Goal: Task Accomplishment & Management: Manage account settings

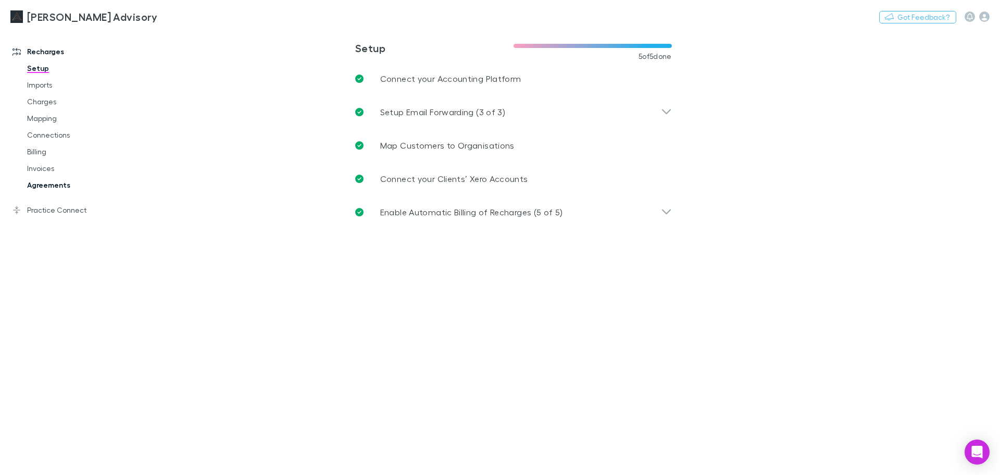
click at [40, 182] on link "Agreements" at bounding box center [79, 185] width 124 height 17
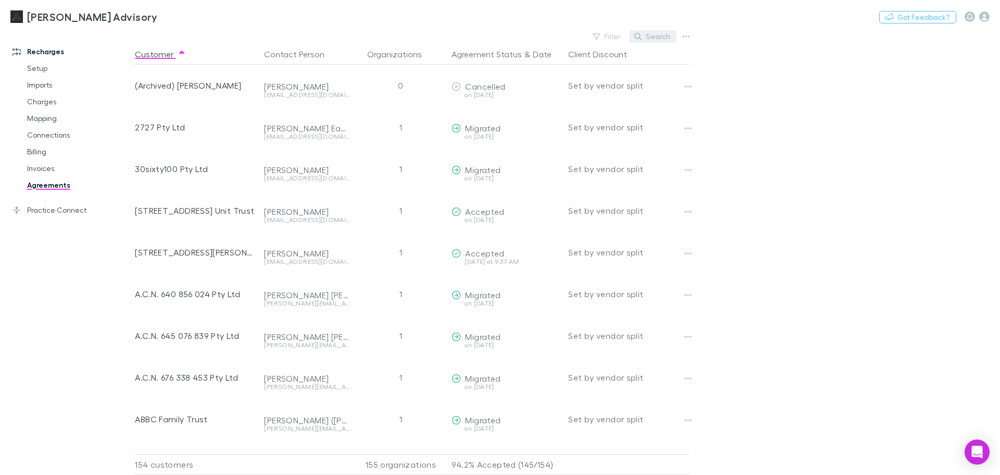
click at [666, 33] on button "Search" at bounding box center [652, 36] width 47 height 13
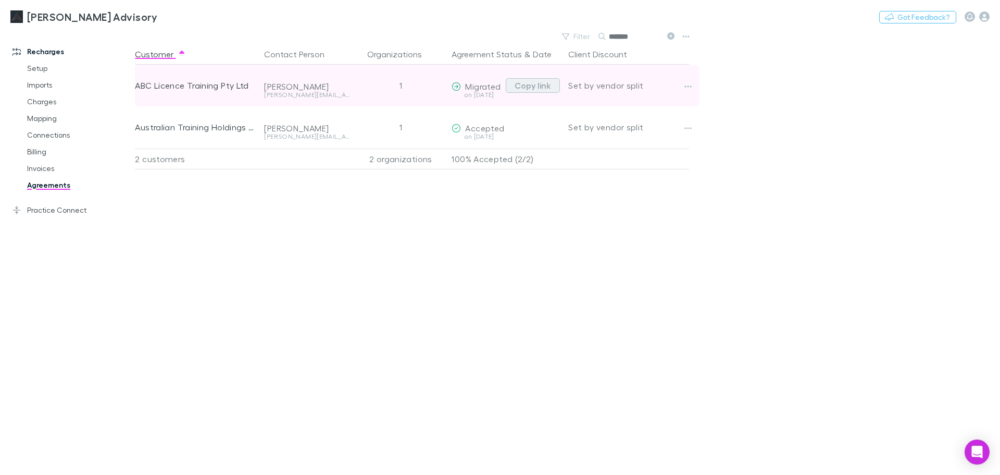
type input "*******"
click at [536, 79] on button "Copy link" at bounding box center [533, 85] width 54 height 15
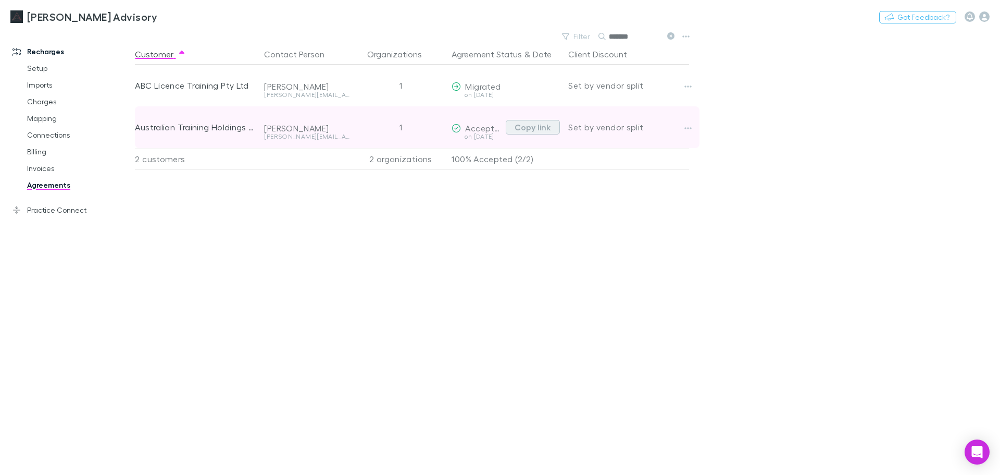
click at [525, 130] on button "Copy link" at bounding box center [533, 127] width 54 height 15
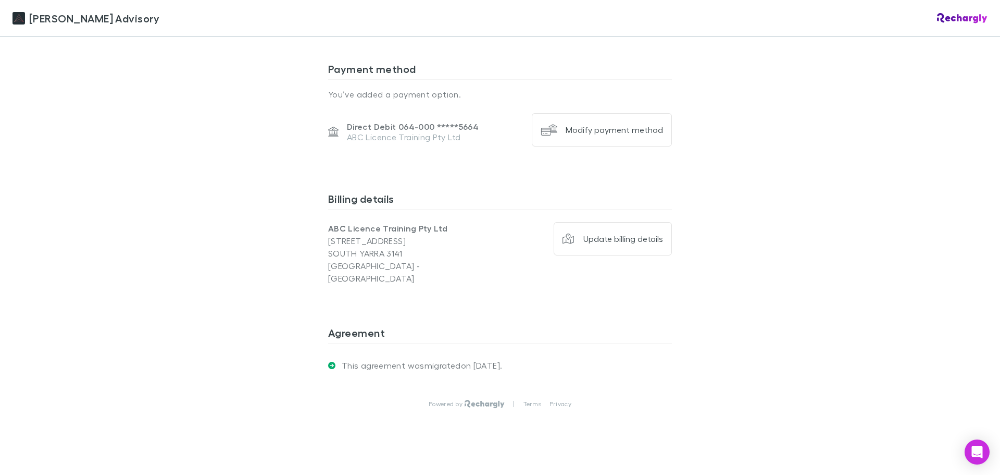
scroll to position [1153, 0]
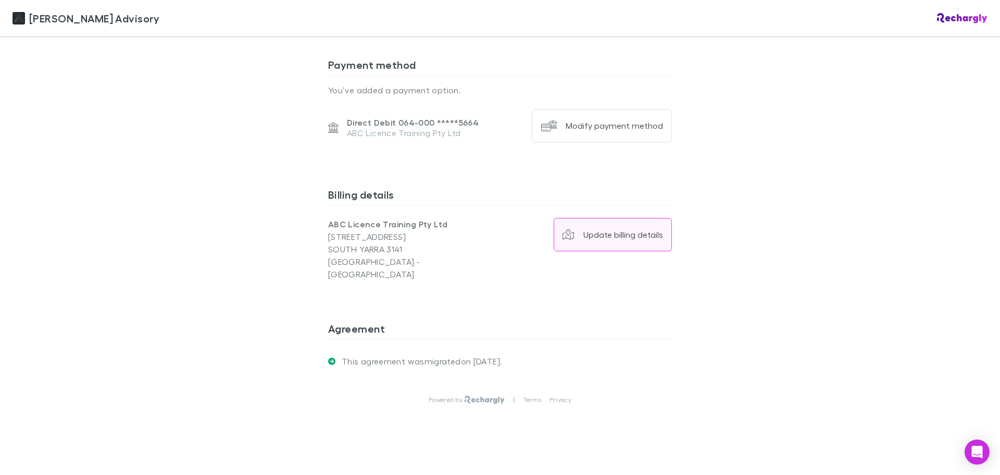
click at [584, 236] on div "Update billing details" at bounding box center [624, 234] width 80 height 10
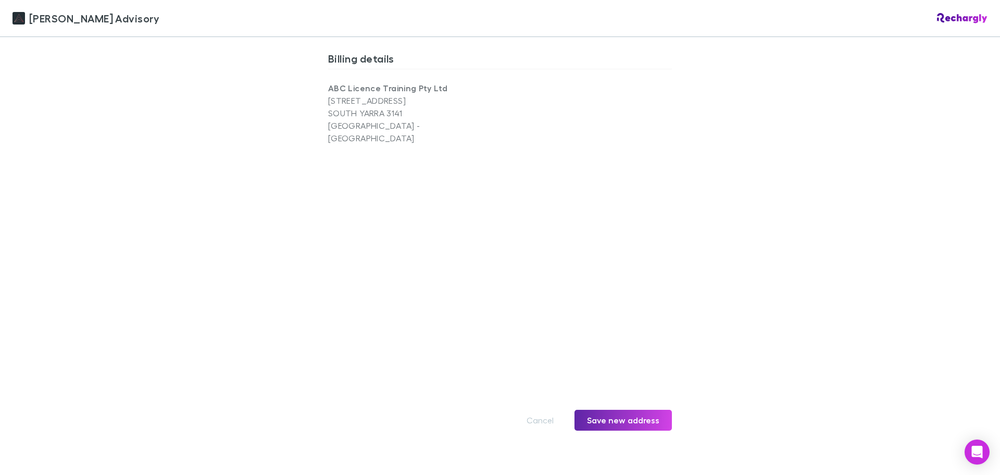
scroll to position [1309, 0]
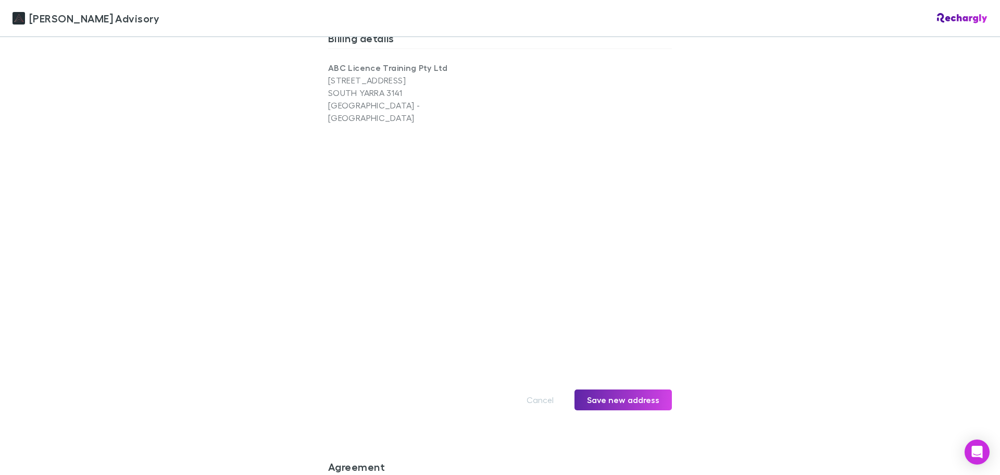
click at [237, 227] on div "Liston Newton Advisory Liston Newton Advisory Software subscriptions agreement …" at bounding box center [500, 237] width 1000 height 475
click at [616, 389] on button "Save new address" at bounding box center [623, 399] width 97 height 21
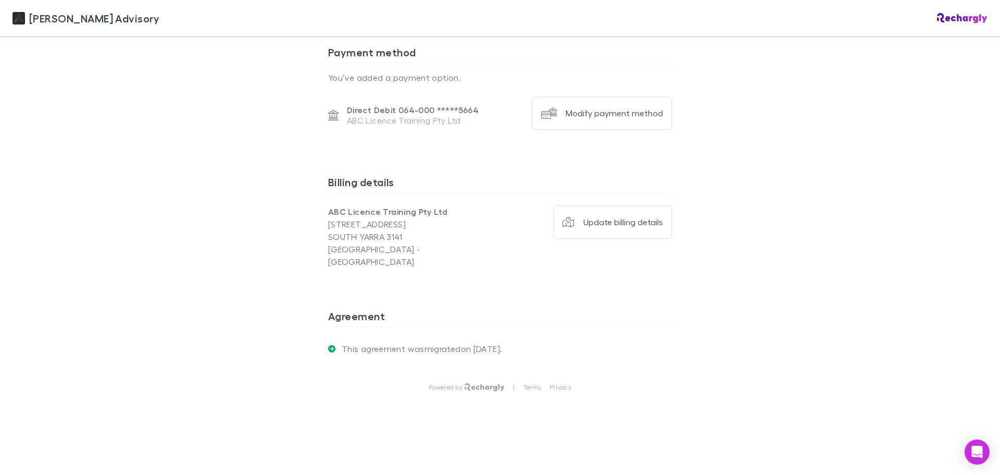
scroll to position [1153, 0]
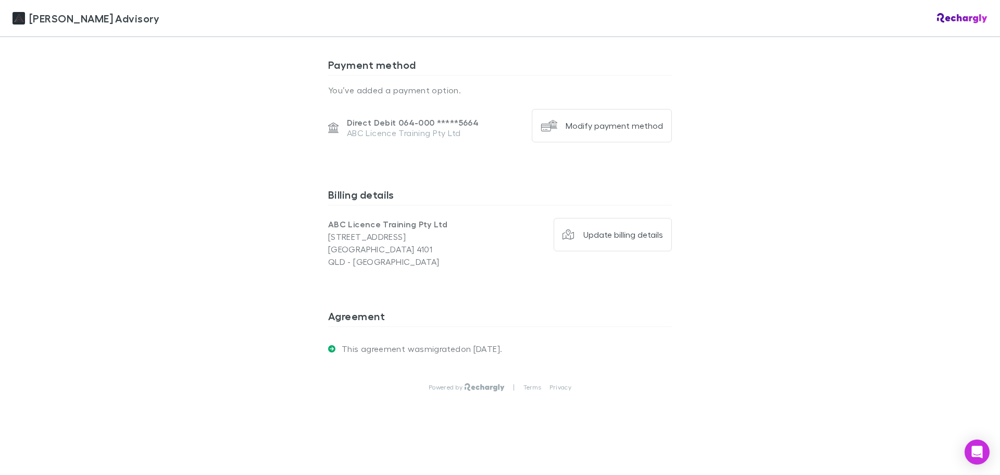
click at [592, 309] on div "Agreement This agreement was migrated on 18 Oct 2024 ." at bounding box center [500, 331] width 344 height 61
click at [500, 290] on div "Billing details ABC Licence Training Pty Ltd 88 Tribune Street South Brisbane 4…" at bounding box center [500, 240] width 344 height 121
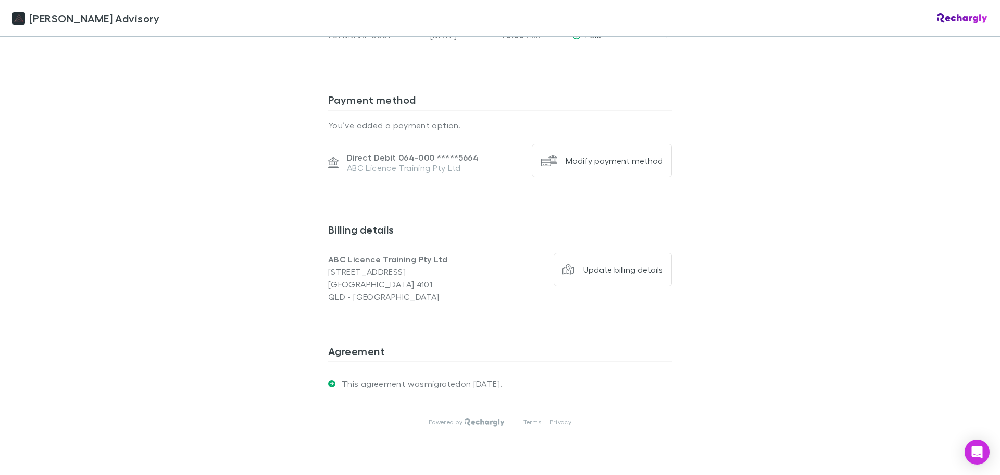
scroll to position [1146, 0]
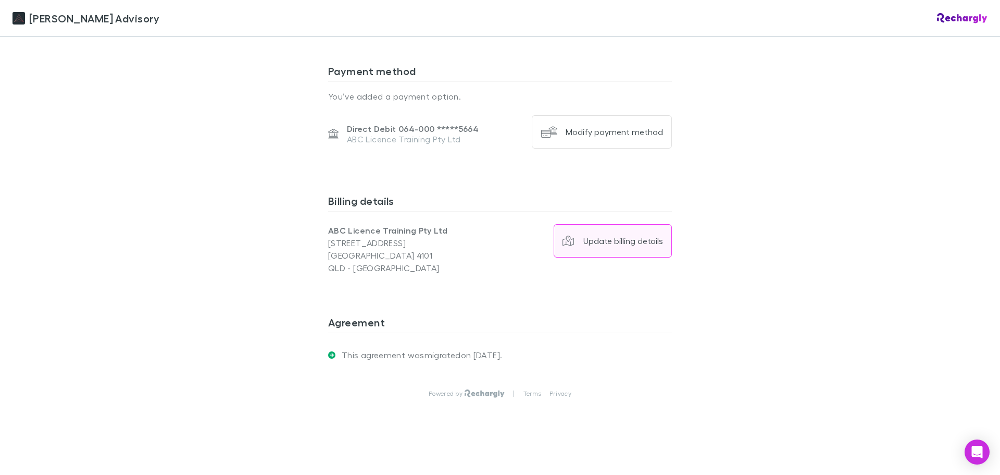
click at [603, 243] on div "Update billing details" at bounding box center [624, 241] width 80 height 10
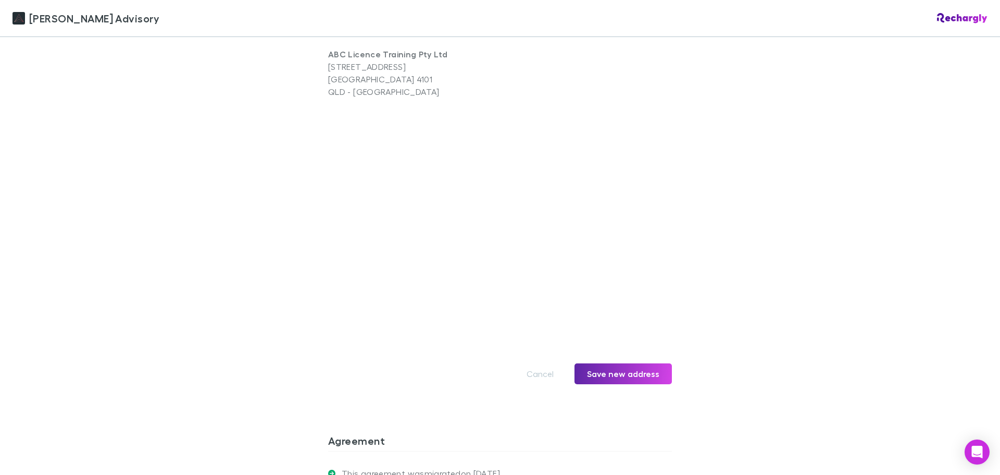
scroll to position [1355, 0]
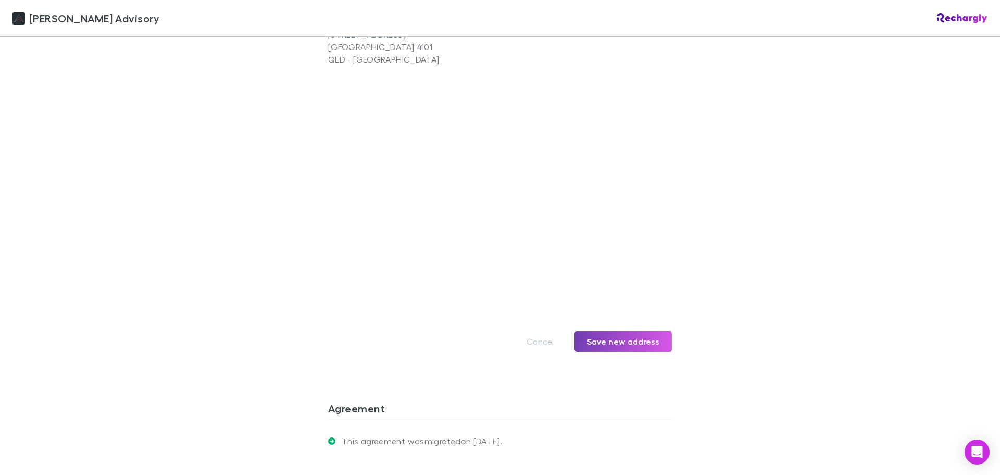
click at [613, 341] on button "Save new address" at bounding box center [623, 341] width 97 height 21
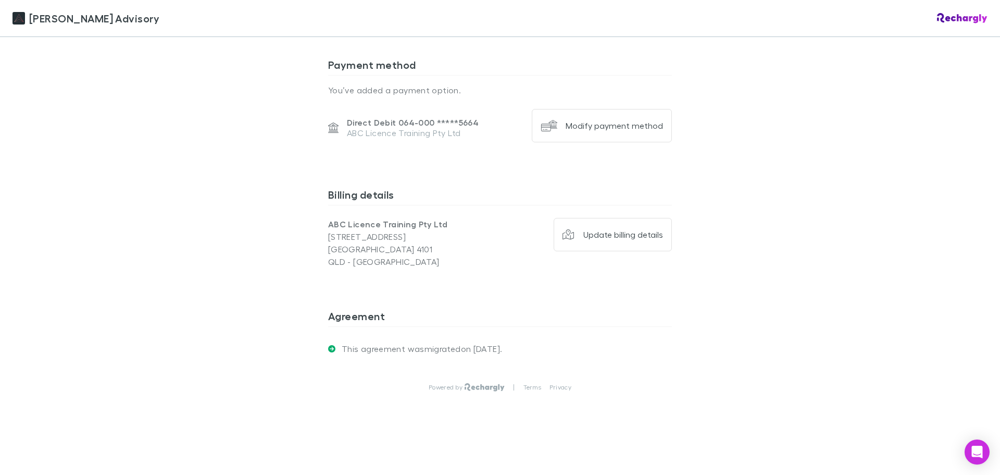
scroll to position [1153, 0]
click at [614, 132] on button "Modify payment method" at bounding box center [602, 125] width 140 height 33
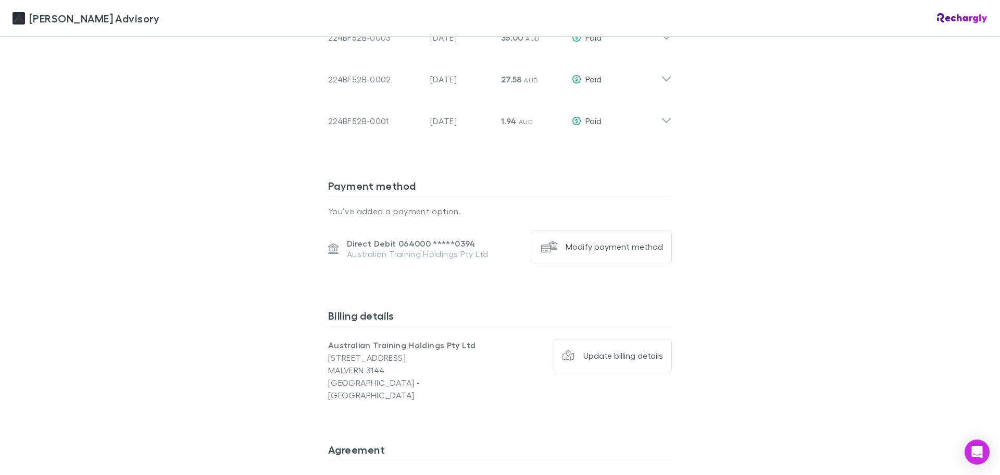
scroll to position [1138, 0]
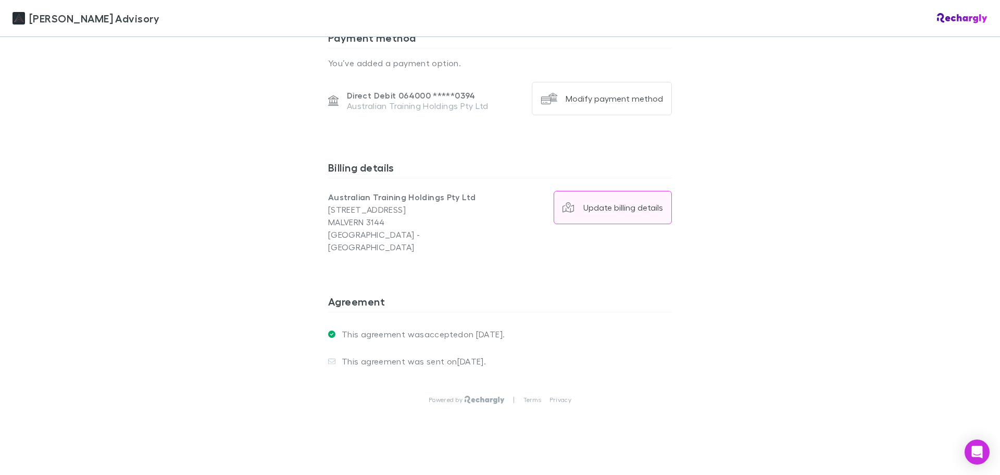
click at [572, 218] on button "Update billing details" at bounding box center [613, 207] width 119 height 33
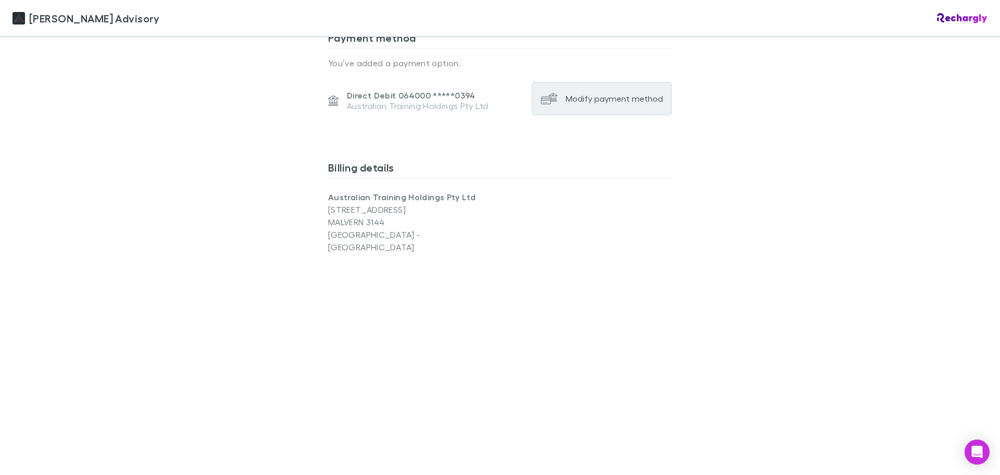
scroll to position [1242, 0]
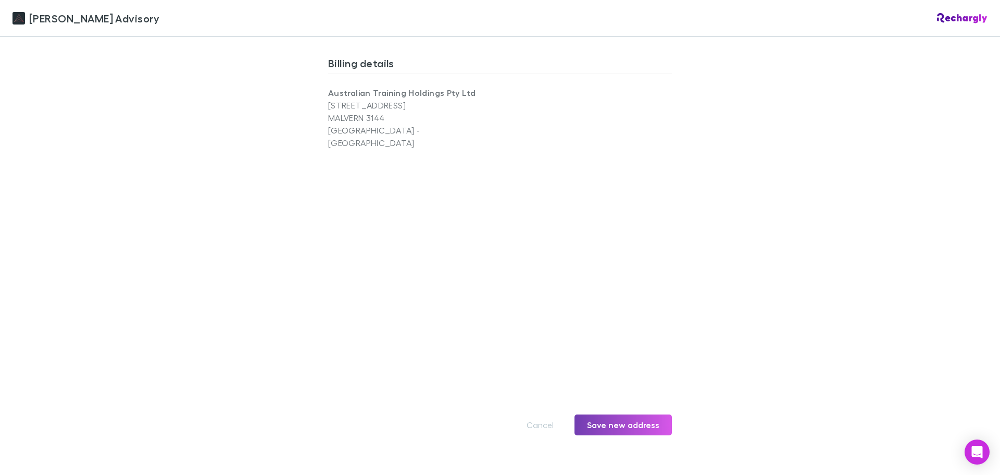
click at [649, 417] on button "Save new address" at bounding box center [623, 424] width 97 height 21
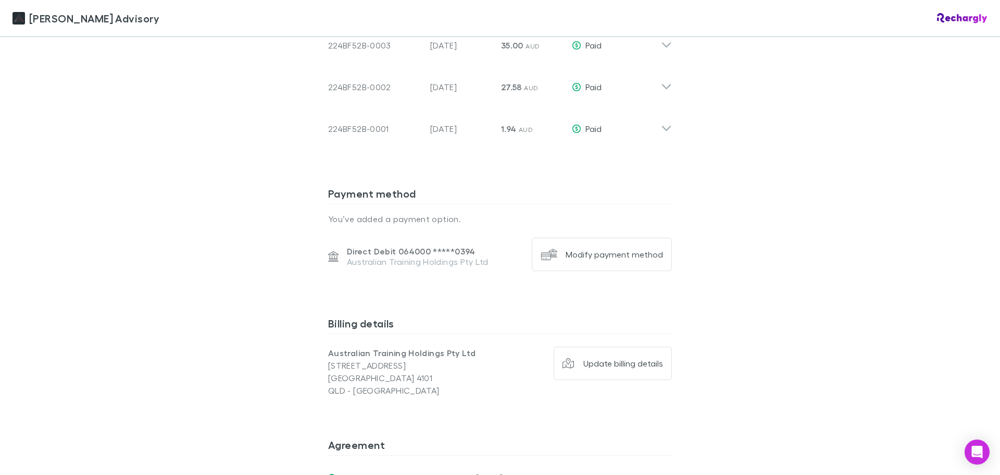
scroll to position [1138, 0]
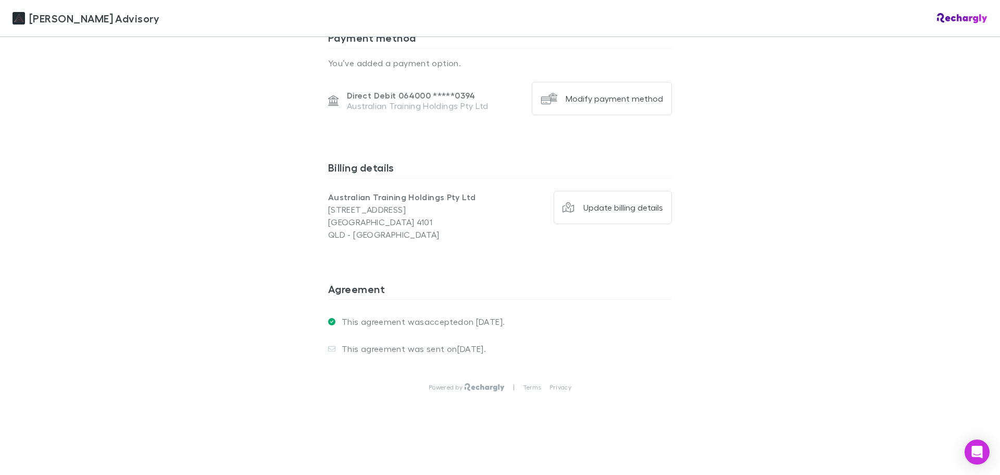
click at [685, 323] on div "Liston Newton Advisory Liston Newton Advisory Software subscriptions agreement …" at bounding box center [500, 237] width 1000 height 475
click at [621, 105] on button "Modify payment method" at bounding box center [602, 98] width 140 height 33
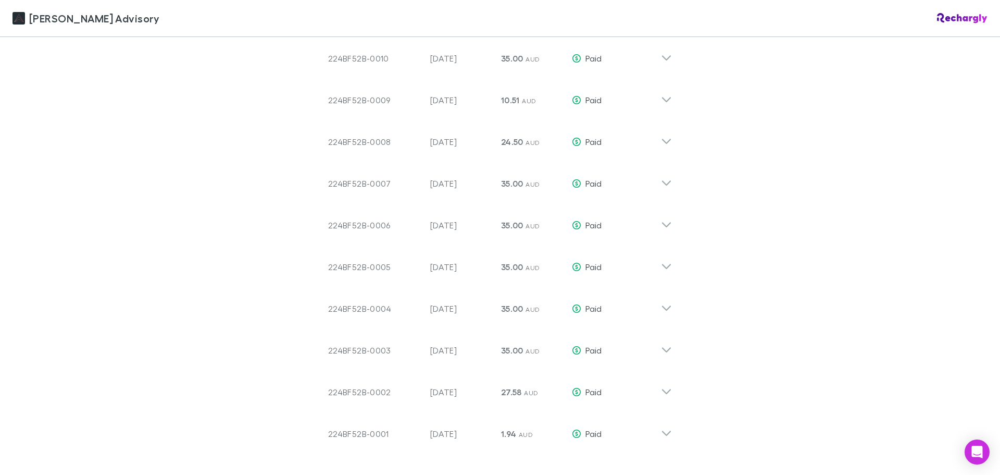
scroll to position [990, 0]
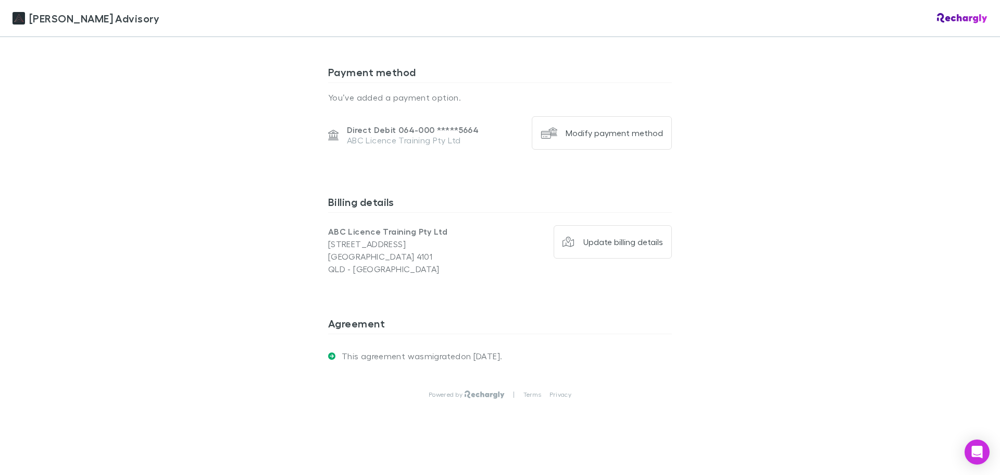
scroll to position [1146, 0]
